Goal: Information Seeking & Learning: Learn about a topic

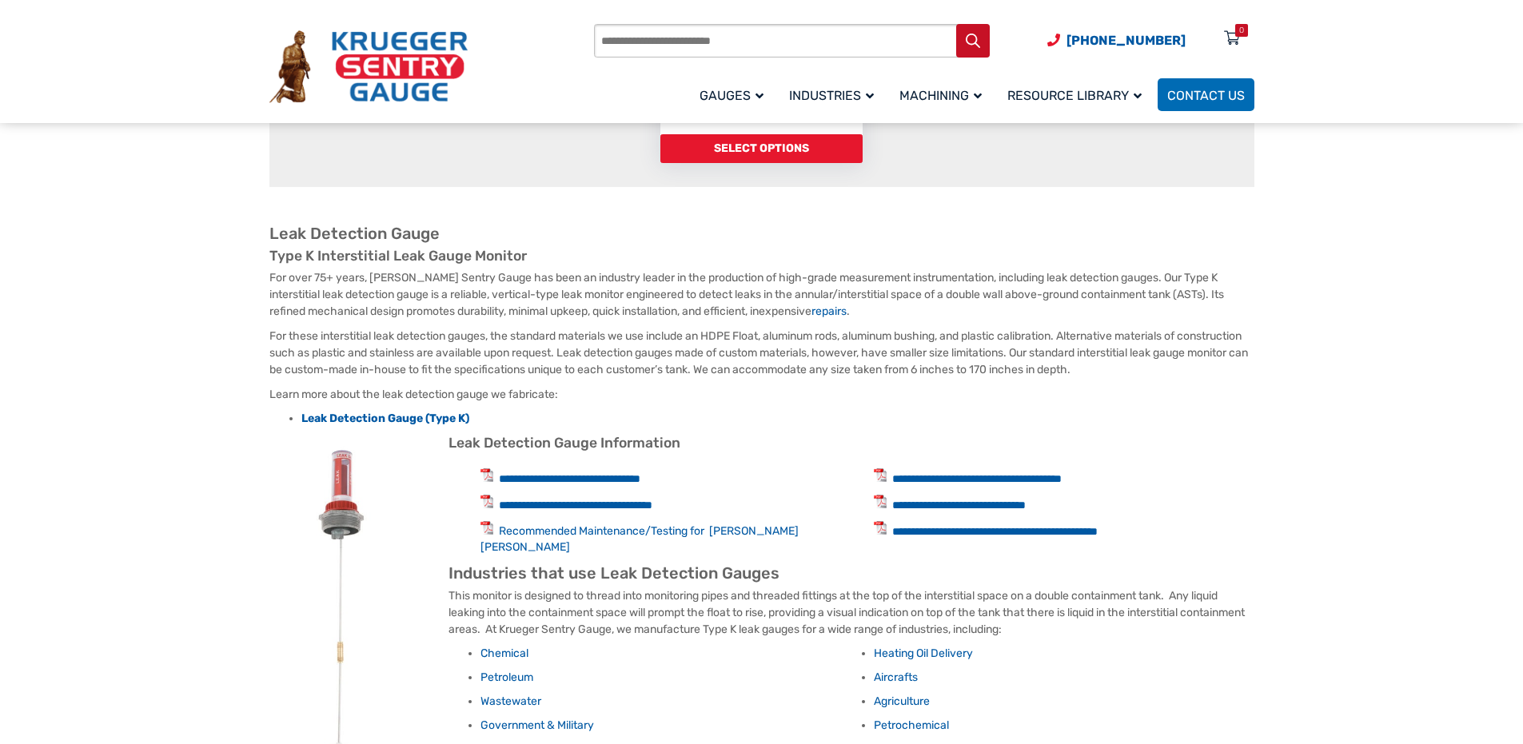
scroll to position [480, 0]
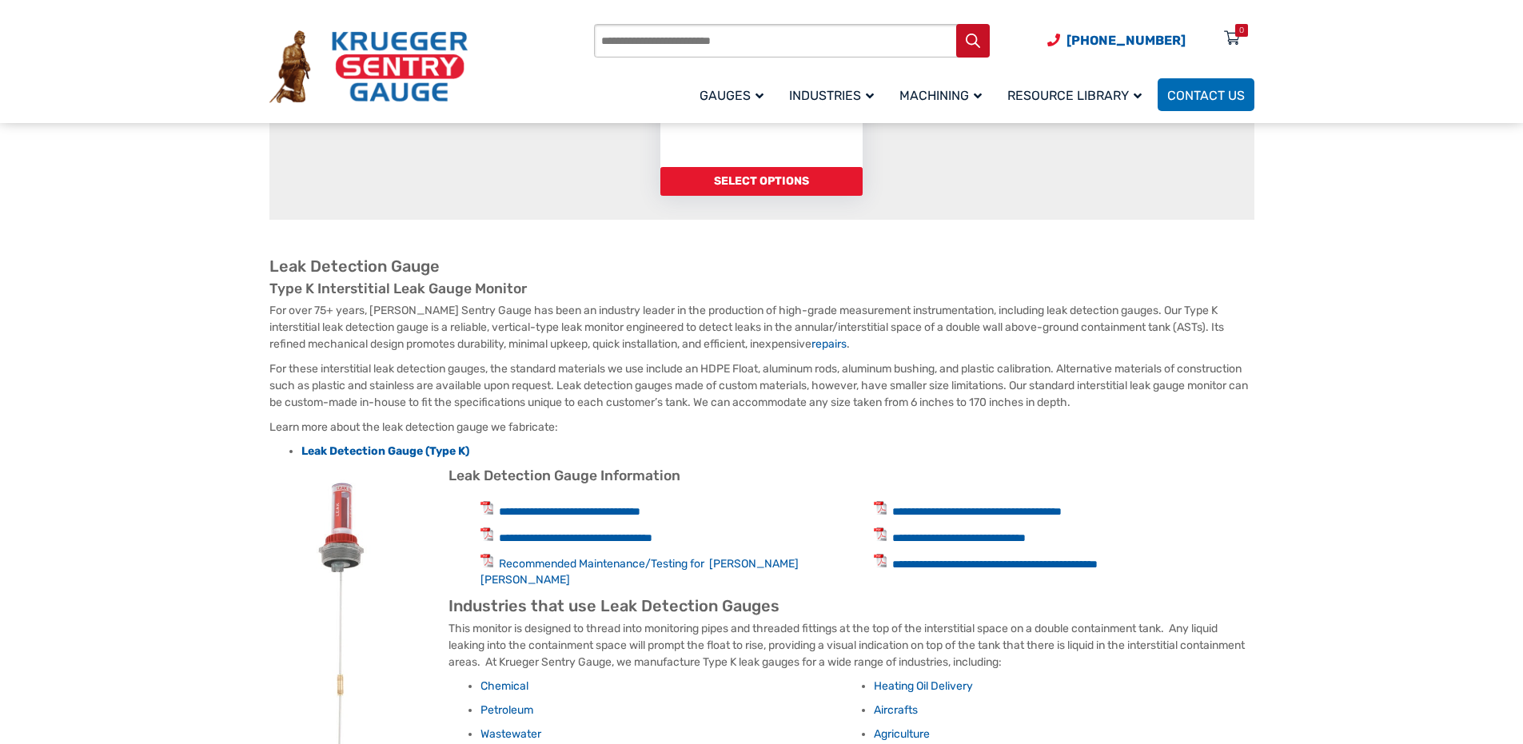
drag, startPoint x: 266, startPoint y: 329, endPoint x: 1139, endPoint y: 311, distance: 873.1
click at [1139, 311] on div "**********" at bounding box center [761, 502] width 1023 height 1527
click at [1139, 311] on p "For over 75+ years, [PERSON_NAME] Sentry Gauge has been an industry leader in t…" at bounding box center [761, 327] width 985 height 50
drag, startPoint x: 1139, startPoint y: 311, endPoint x: 412, endPoint y: 309, distance: 726.7
click at [412, 309] on p "For over 75+ years, [PERSON_NAME] Sentry Gauge has been an industry leader in t…" at bounding box center [761, 327] width 985 height 50
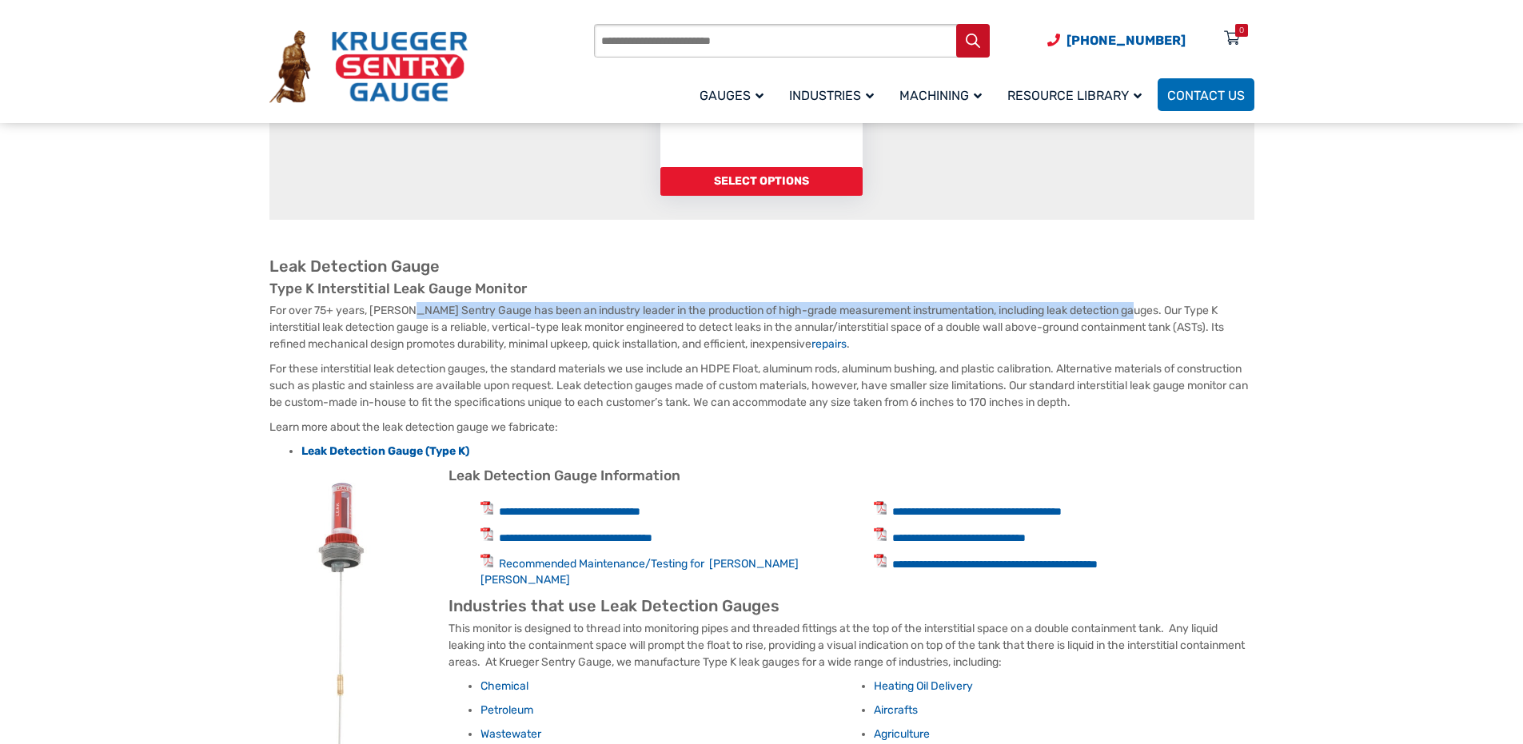
click at [365, 311] on p "For over 75+ years, [PERSON_NAME] Sentry Gauge has been an industry leader in t…" at bounding box center [761, 327] width 985 height 50
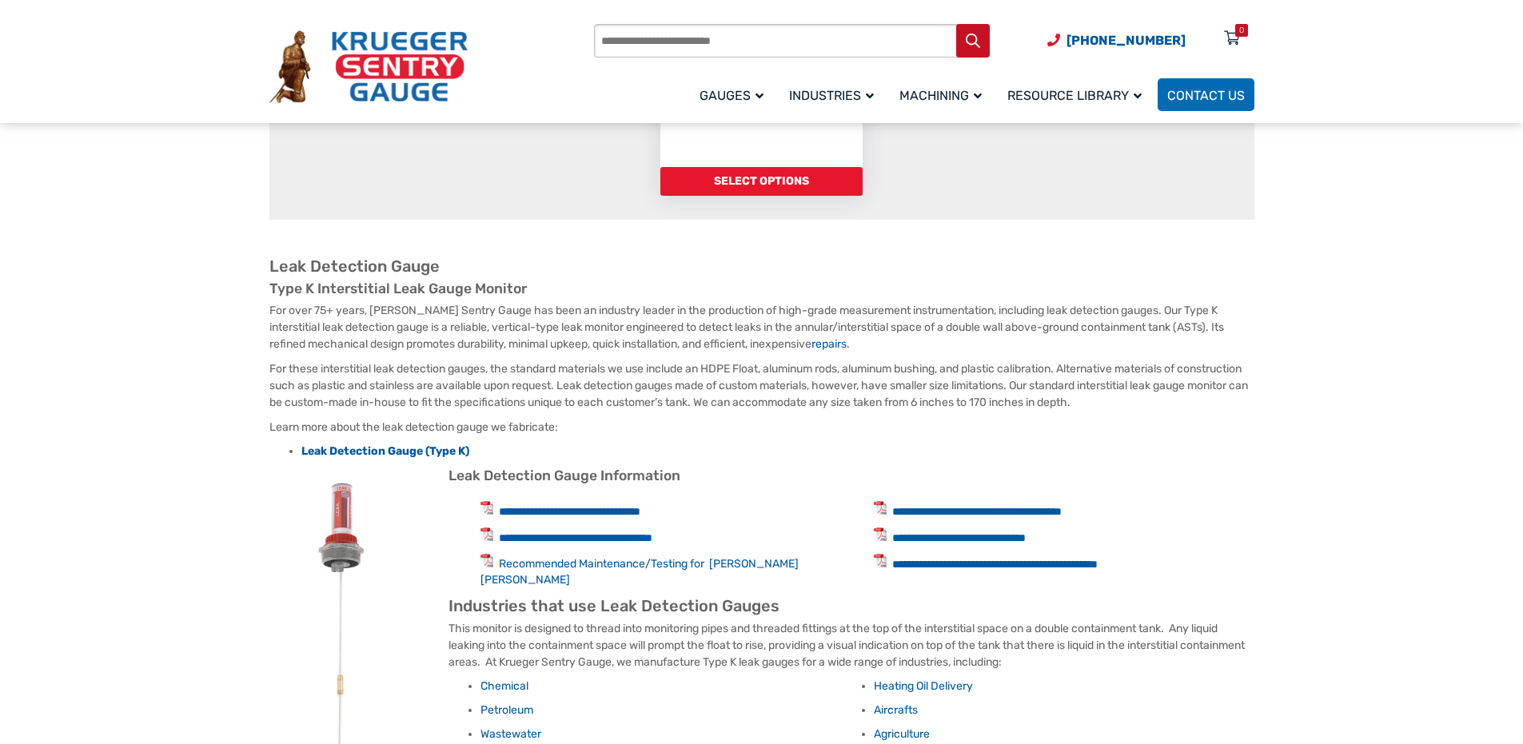
drag, startPoint x: 289, startPoint y: 310, endPoint x: 875, endPoint y: 345, distance: 586.2
click at [875, 345] on p "For over 75+ years, [PERSON_NAME] Sentry Gauge has been an industry leader in t…" at bounding box center [761, 327] width 985 height 50
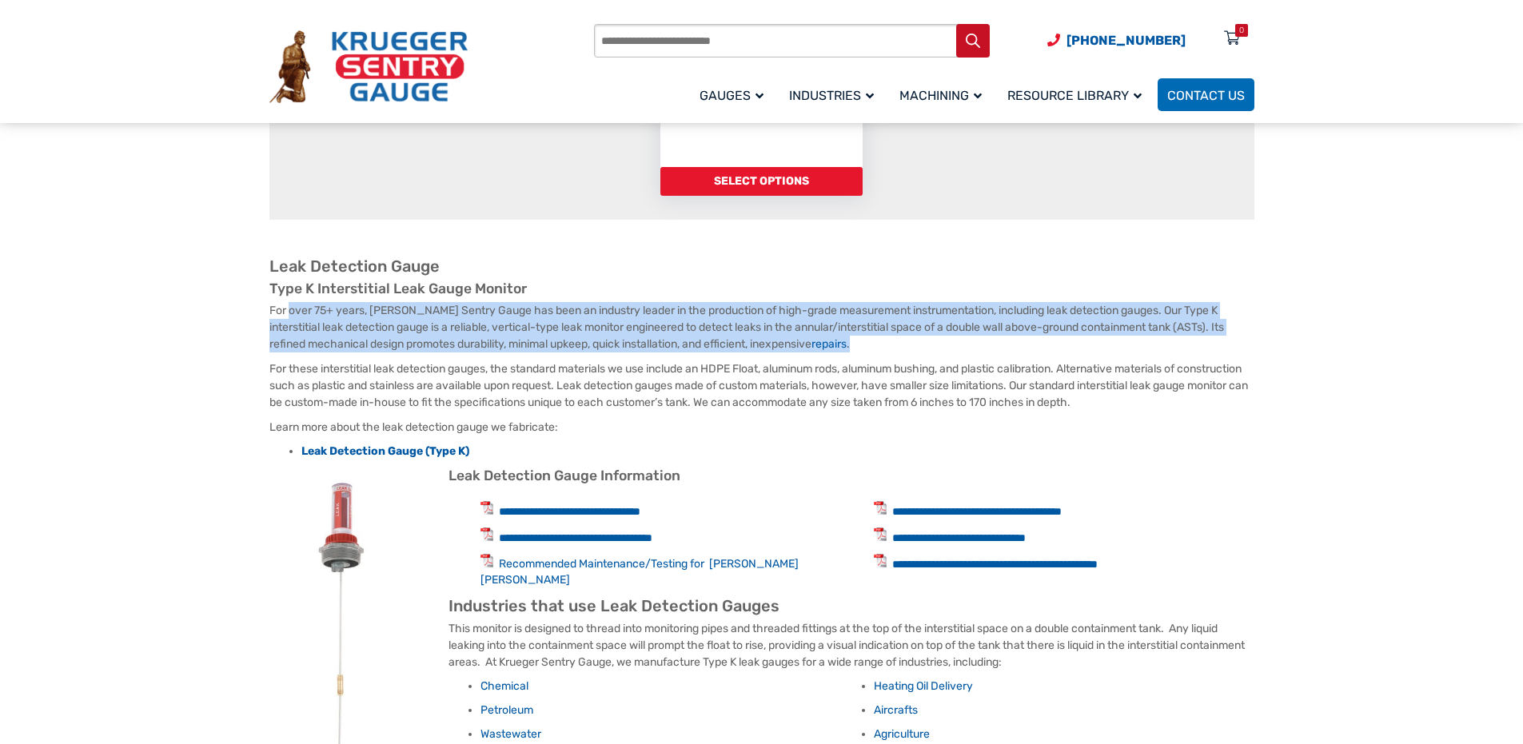
drag, startPoint x: 251, startPoint y: 310, endPoint x: 762, endPoint y: 357, distance: 513.0
click at [762, 357] on div "**********" at bounding box center [761, 502] width 1023 height 1527
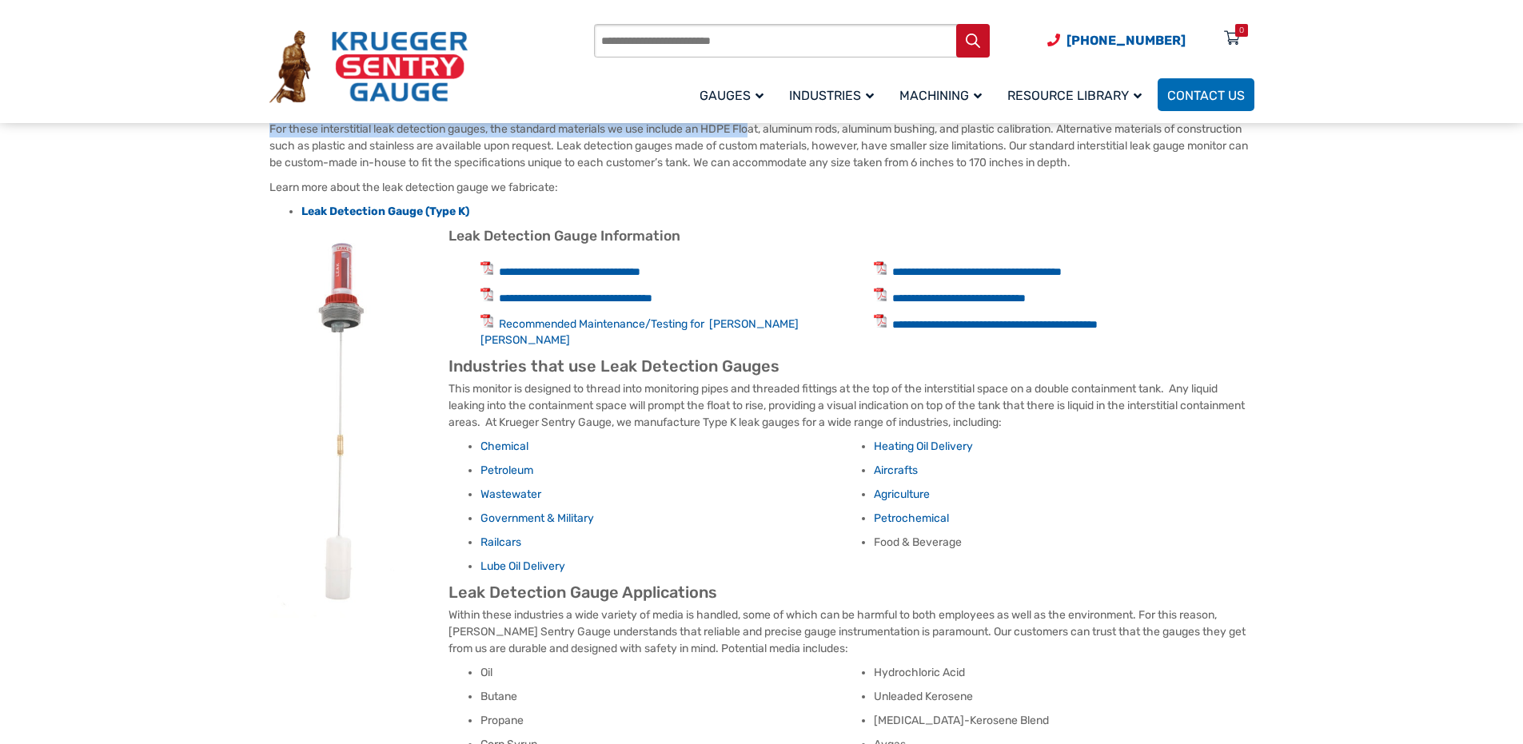
scroll to position [640, 0]
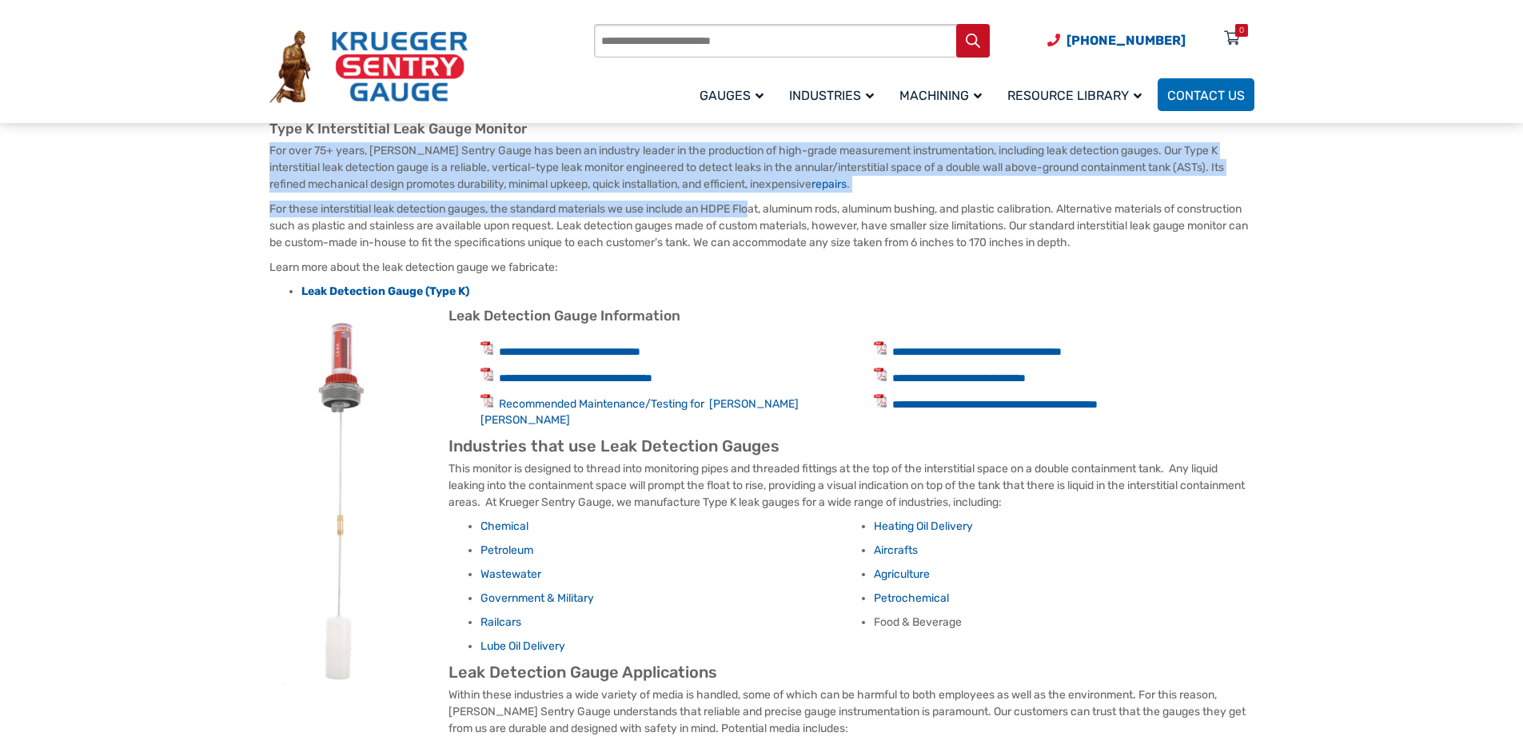
drag, startPoint x: 291, startPoint y: 219, endPoint x: 1191, endPoint y: 241, distance: 900.4
click at [1191, 241] on p "For these interstitial leak detection gauges, the standard materials we use inc…" at bounding box center [761, 226] width 985 height 50
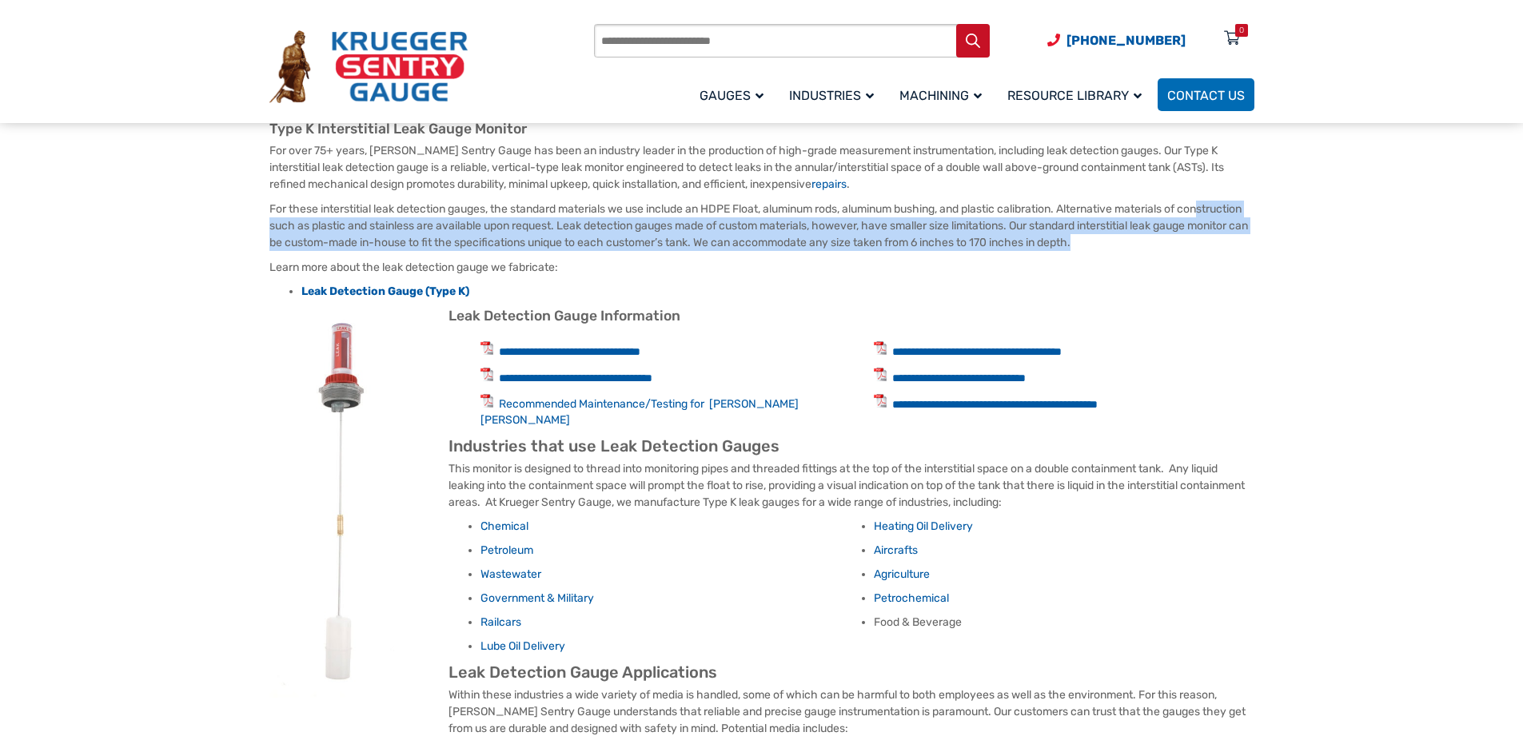
click at [308, 233] on p "For these interstitial leak detection gauges, the standard materials we use inc…" at bounding box center [761, 226] width 985 height 50
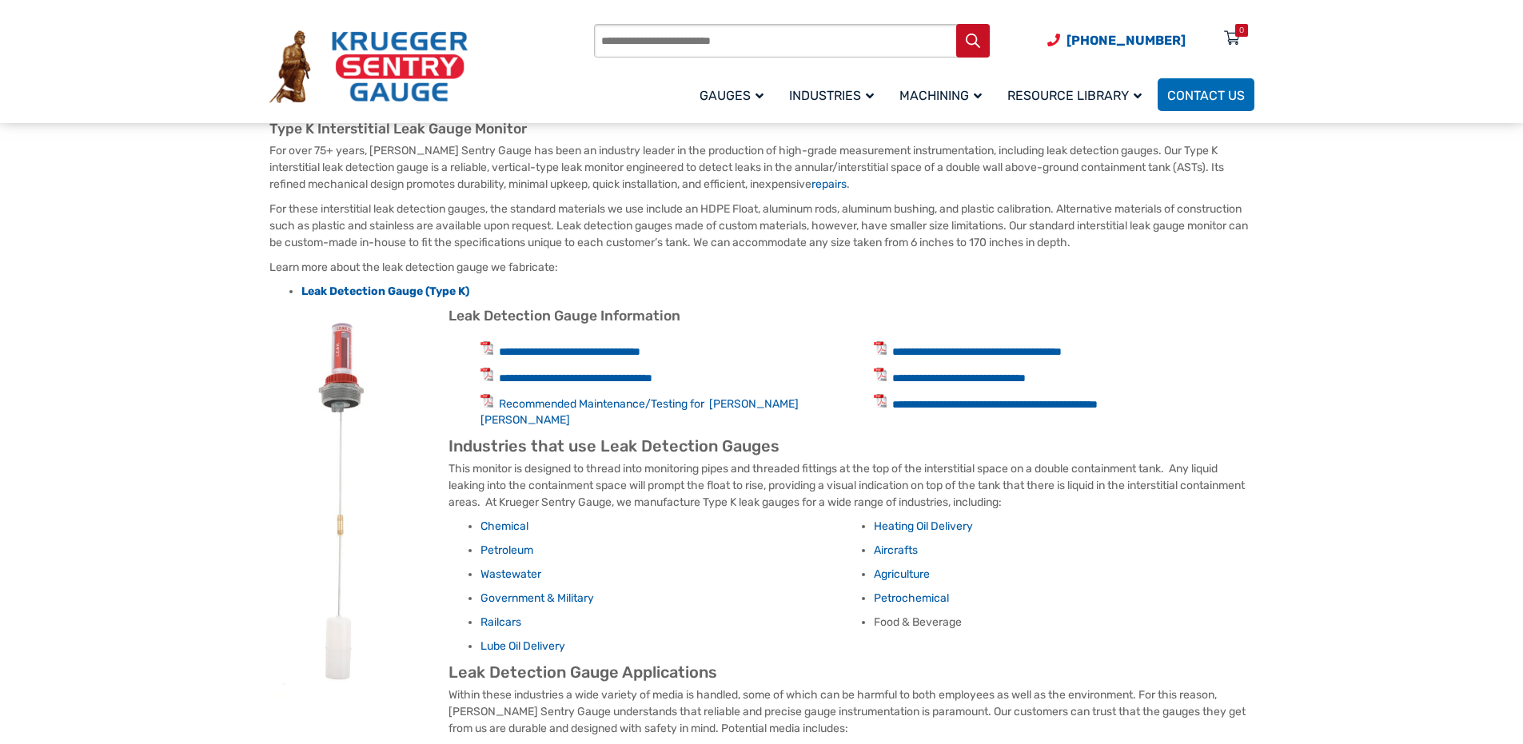
drag, startPoint x: 432, startPoint y: 219, endPoint x: 568, endPoint y: 219, distance: 136.7
click at [568, 219] on p "For these interstitial leak detection gauges, the standard materials we use inc…" at bounding box center [761, 226] width 985 height 50
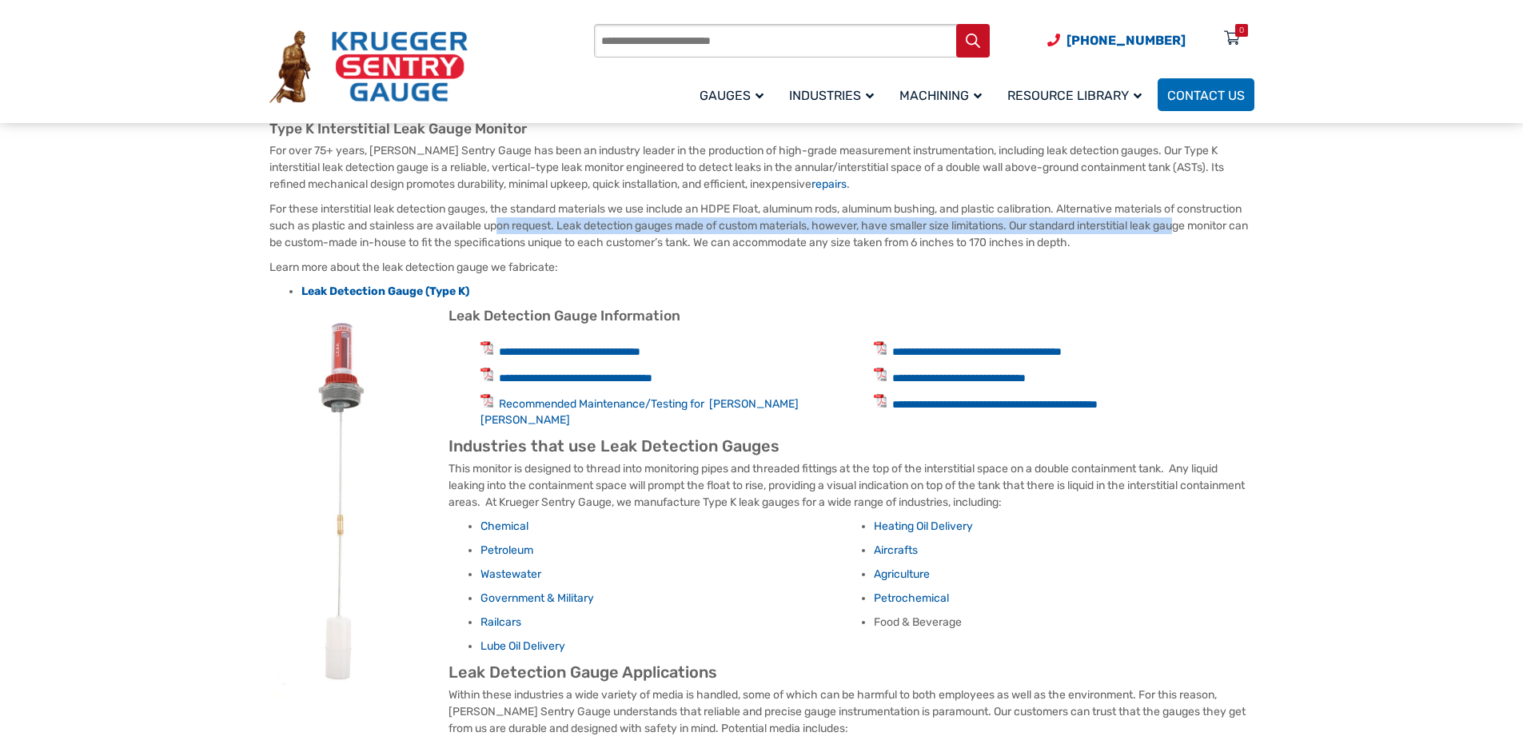
drag, startPoint x: 257, startPoint y: 204, endPoint x: 1224, endPoint y: 243, distance: 967.3
click at [1224, 243] on div "**********" at bounding box center [761, 343] width 1023 height 1527
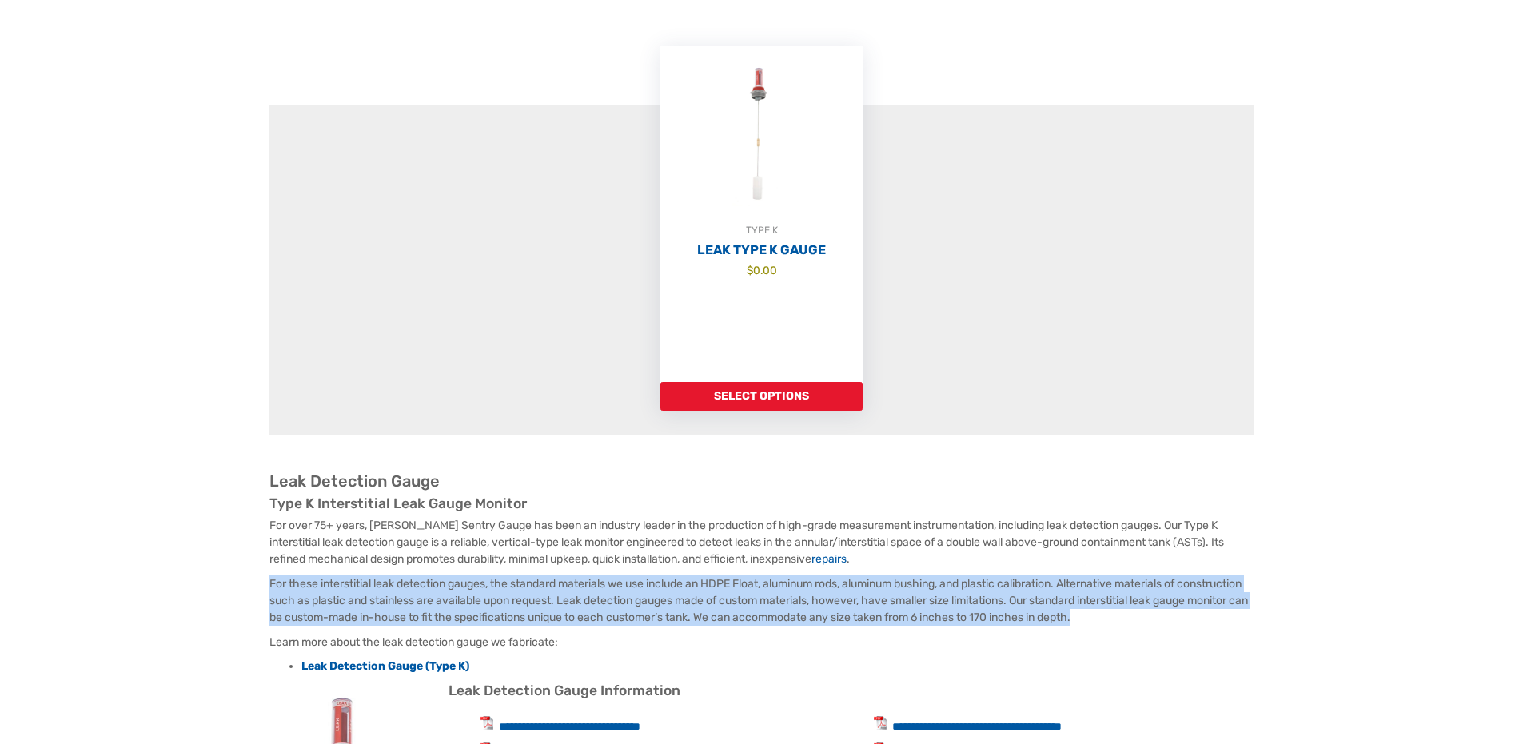
scroll to position [0, 0]
